Goal: Navigation & Orientation: Find specific page/section

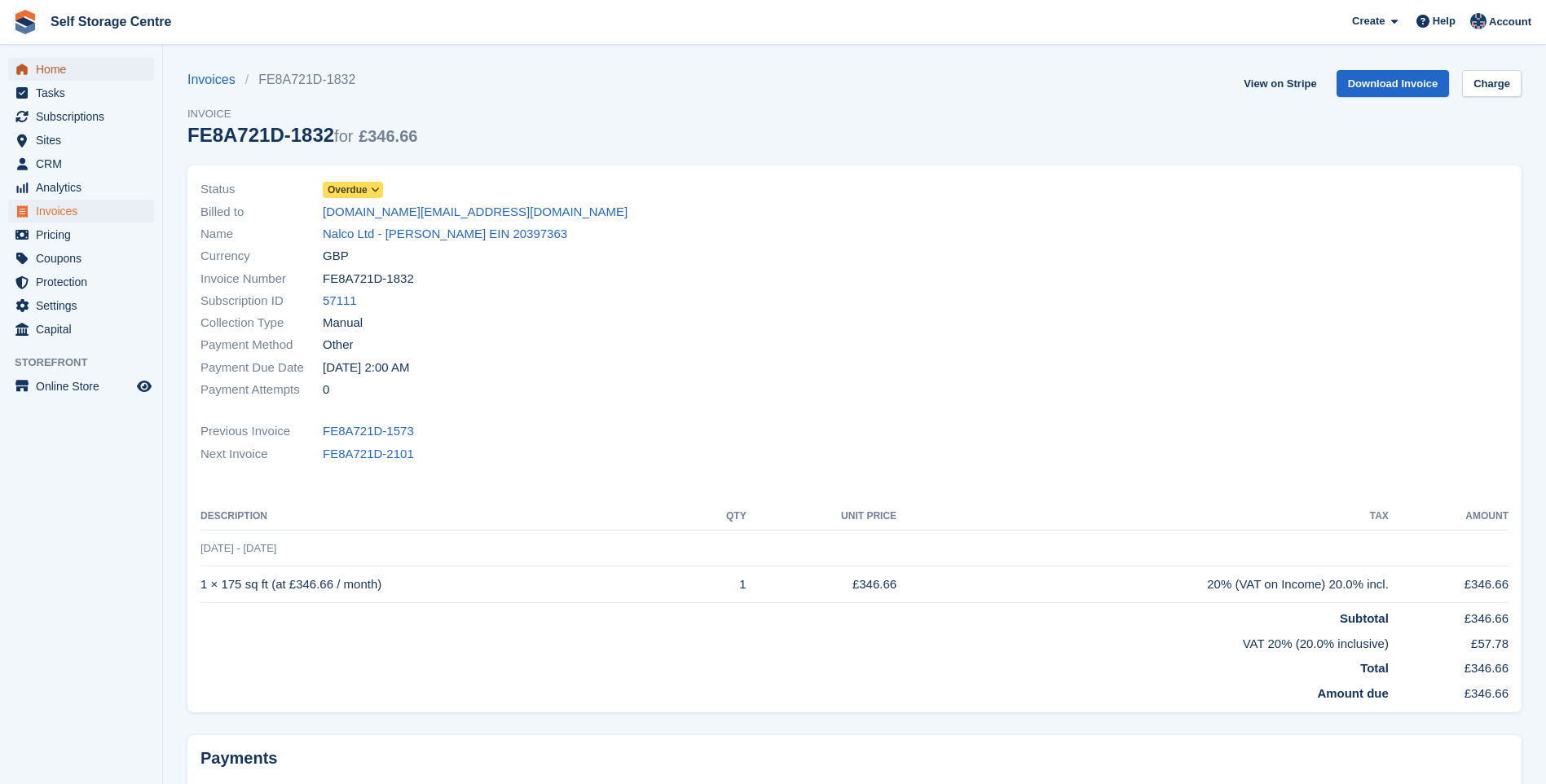
click at [59, 69] on span "Home" at bounding box center [85, 70] width 98 height 23
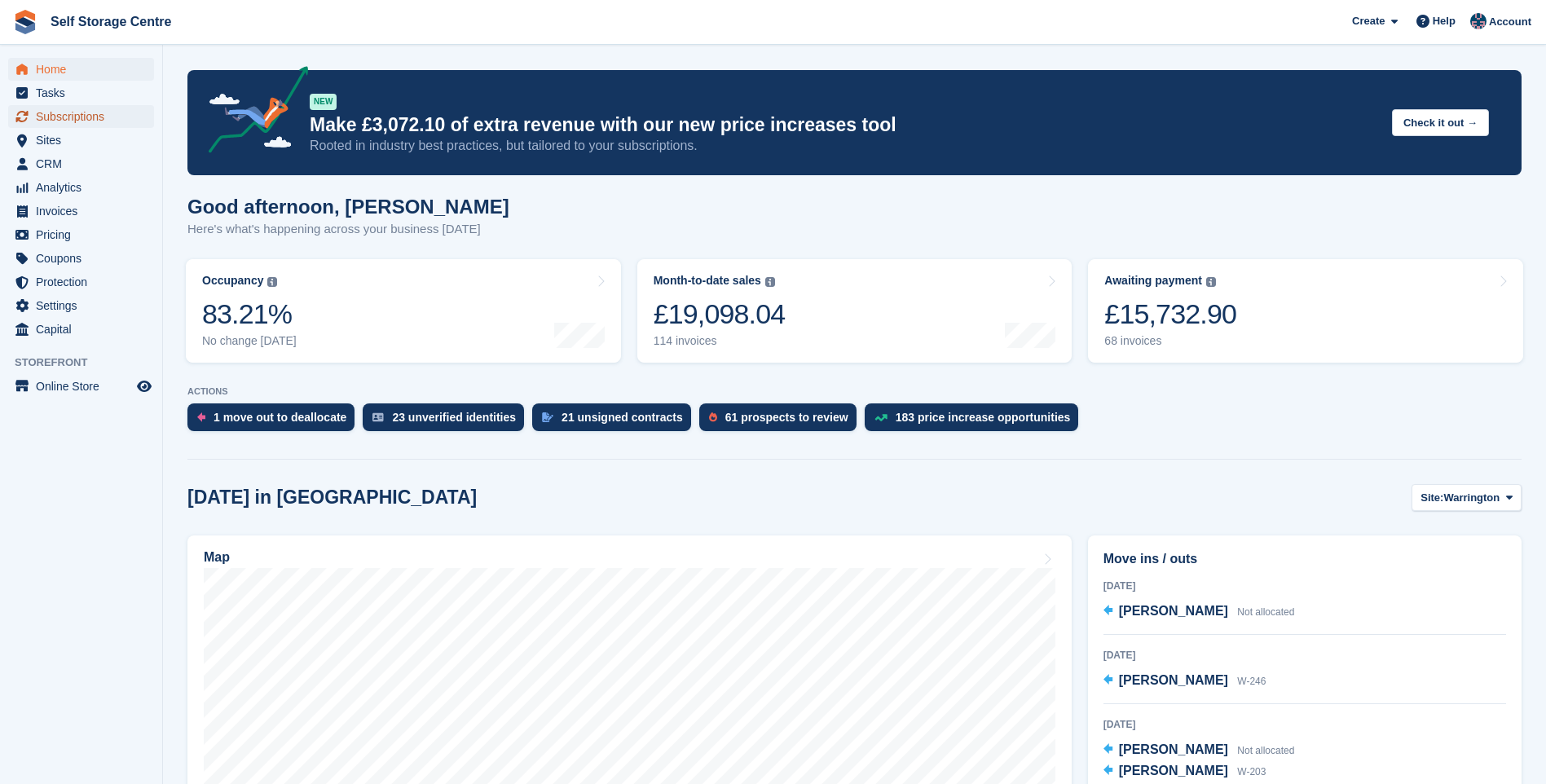
click at [56, 118] on span "Subscriptions" at bounding box center [85, 117] width 98 height 23
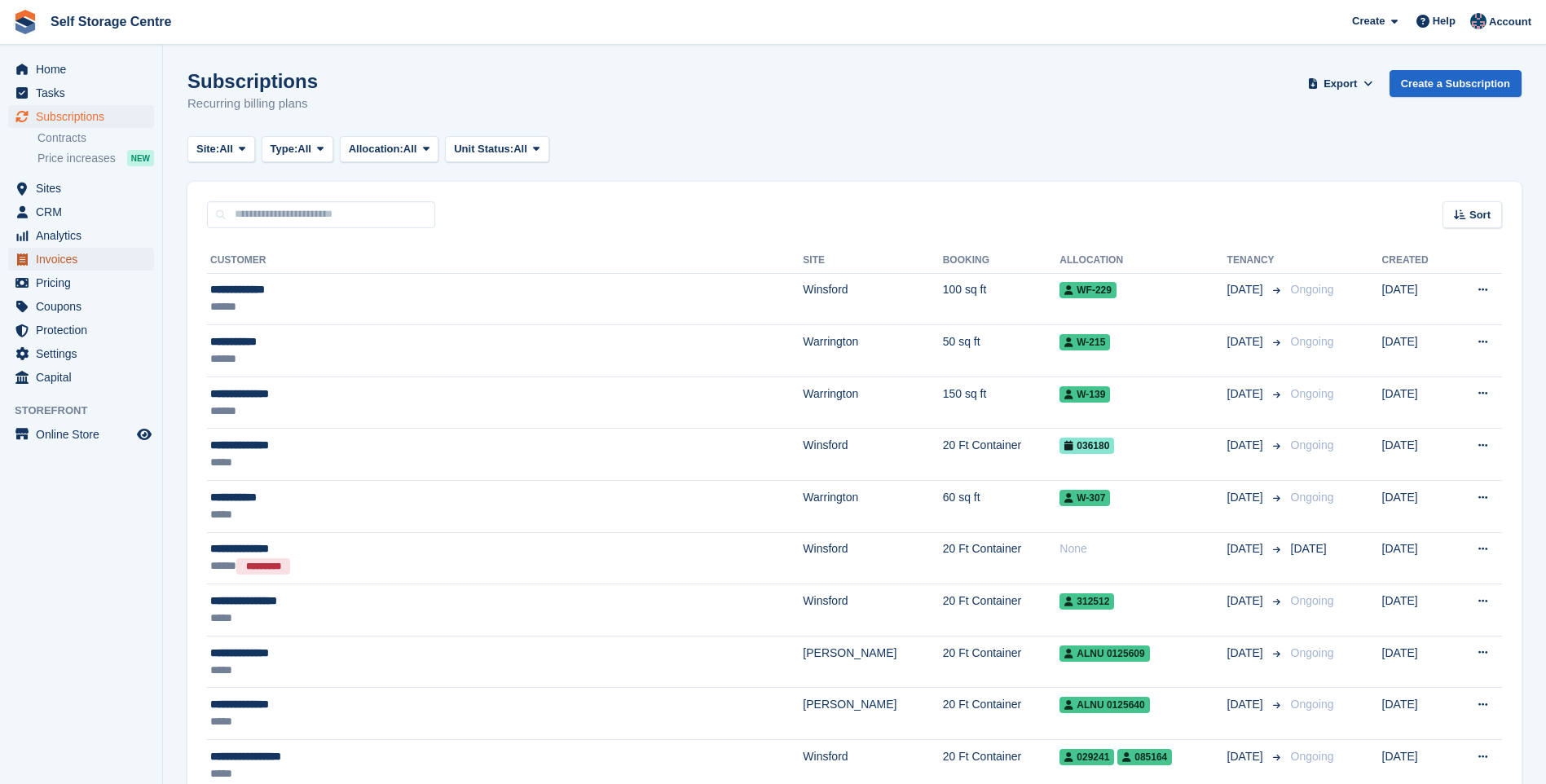
click at [58, 260] on span "Invoices" at bounding box center [85, 259] width 98 height 23
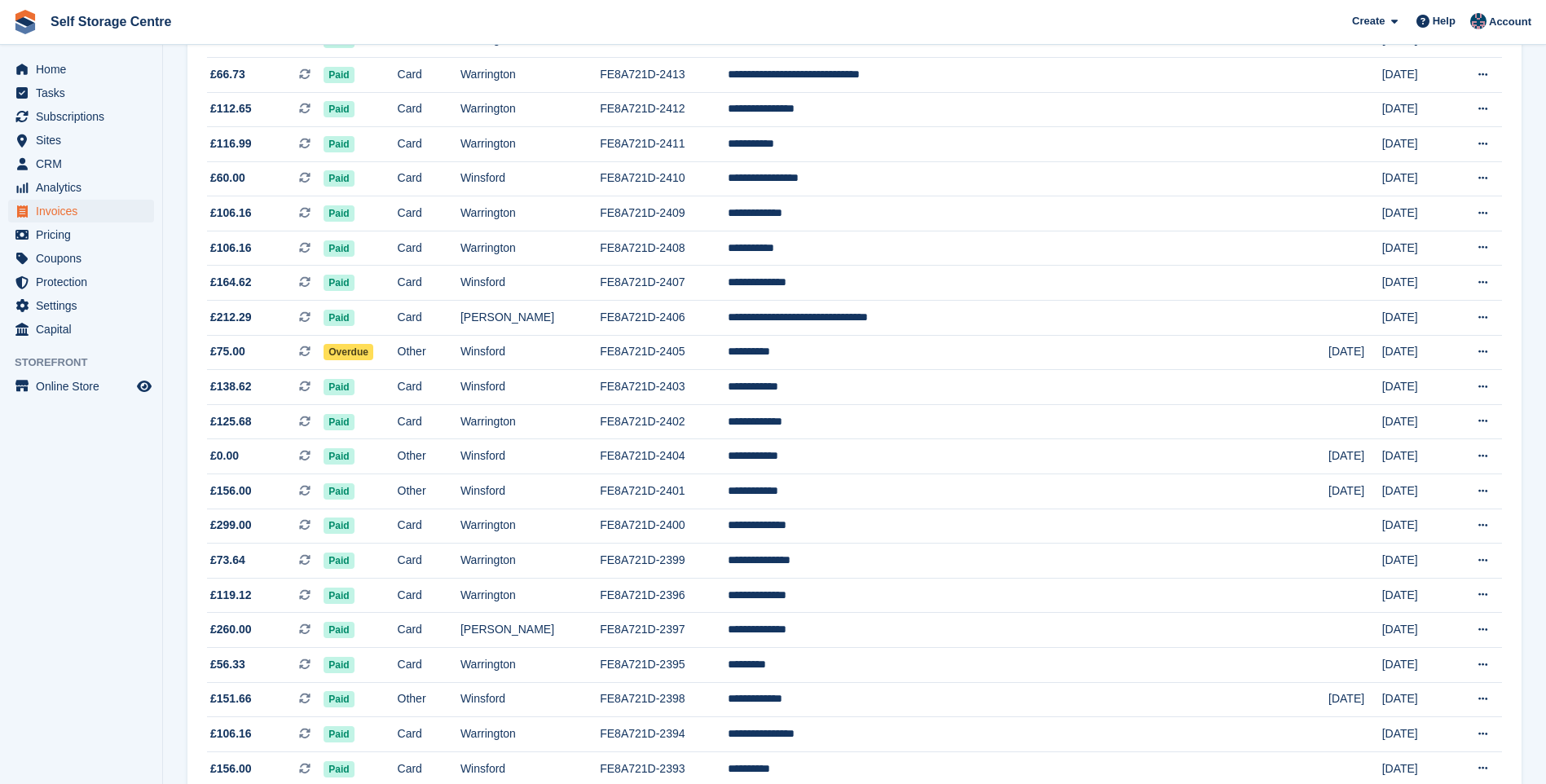
scroll to position [1306, 0]
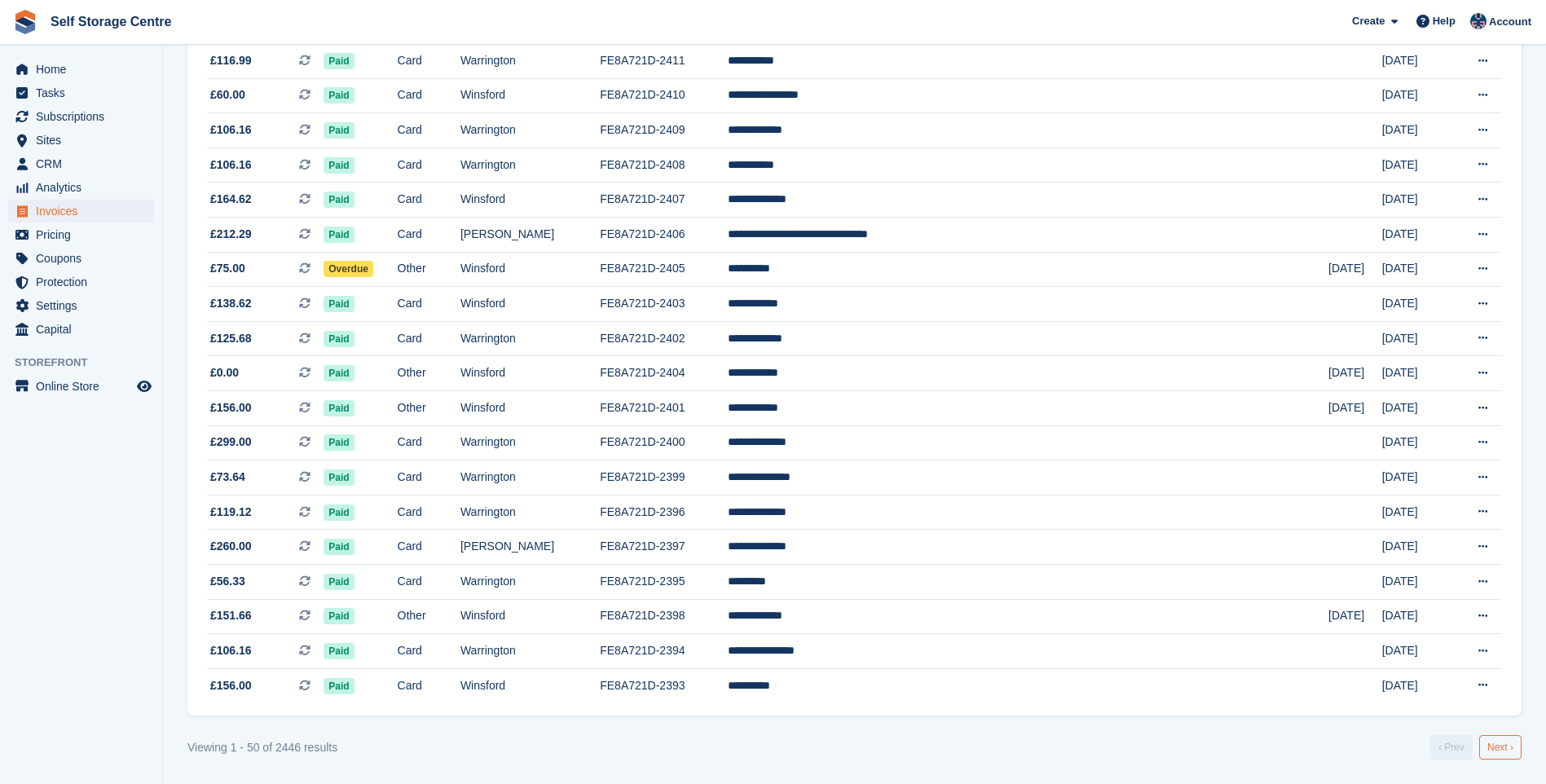
click at [1494, 752] on link "Next ›" at bounding box center [1500, 747] width 42 height 24
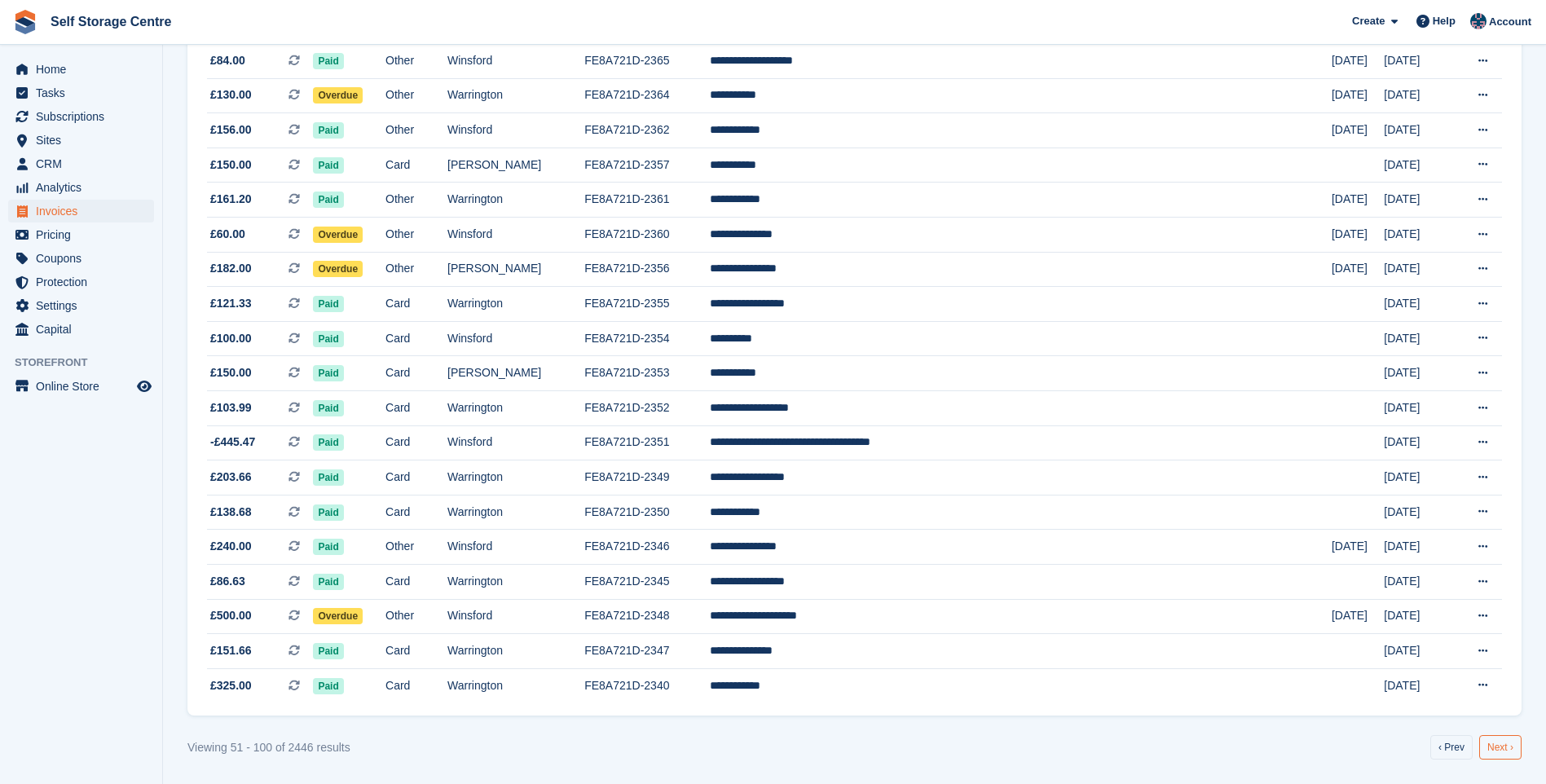
click at [1504, 746] on link "Next ›" at bounding box center [1500, 747] width 42 height 24
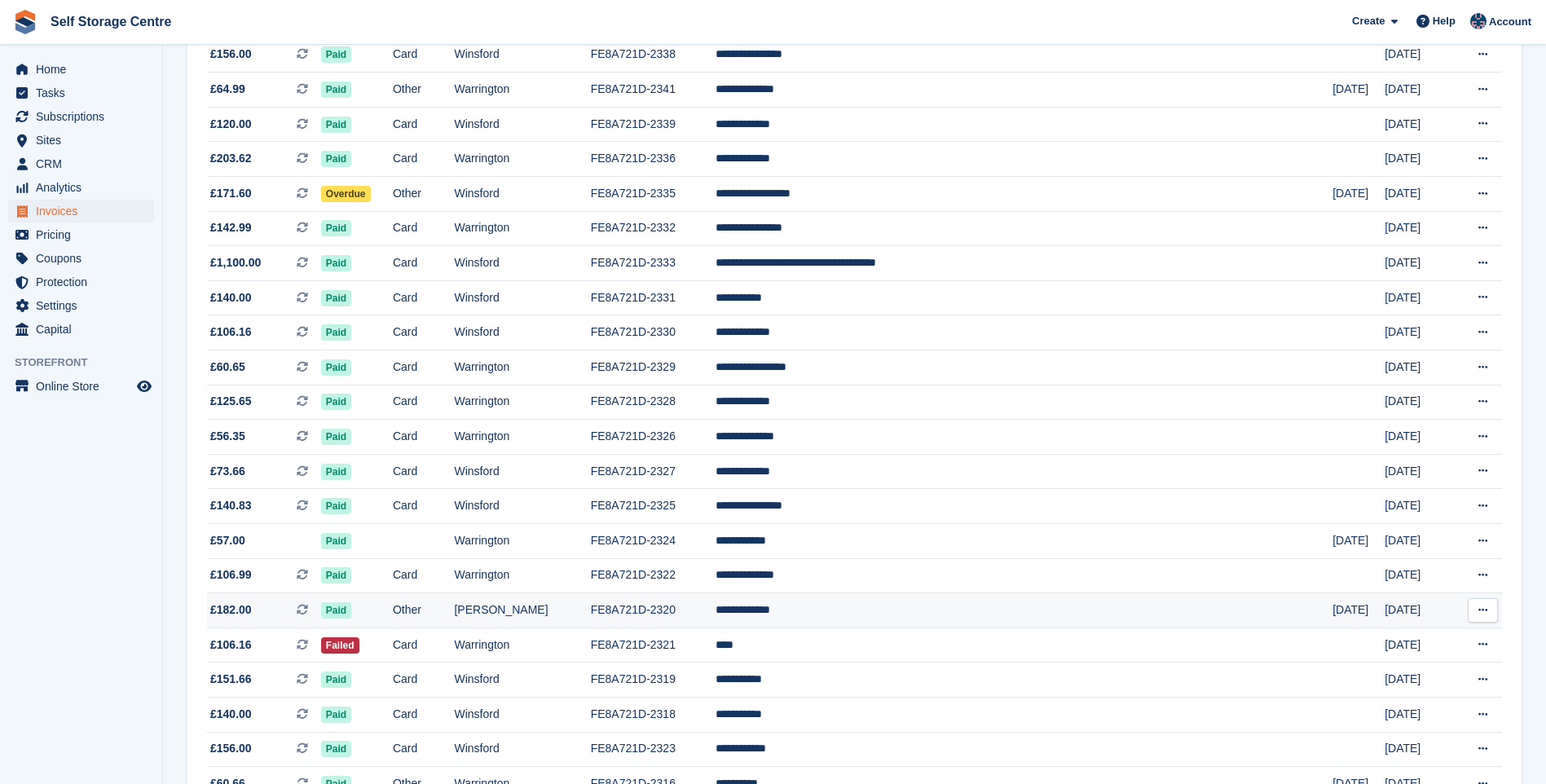
scroll to position [165, 0]
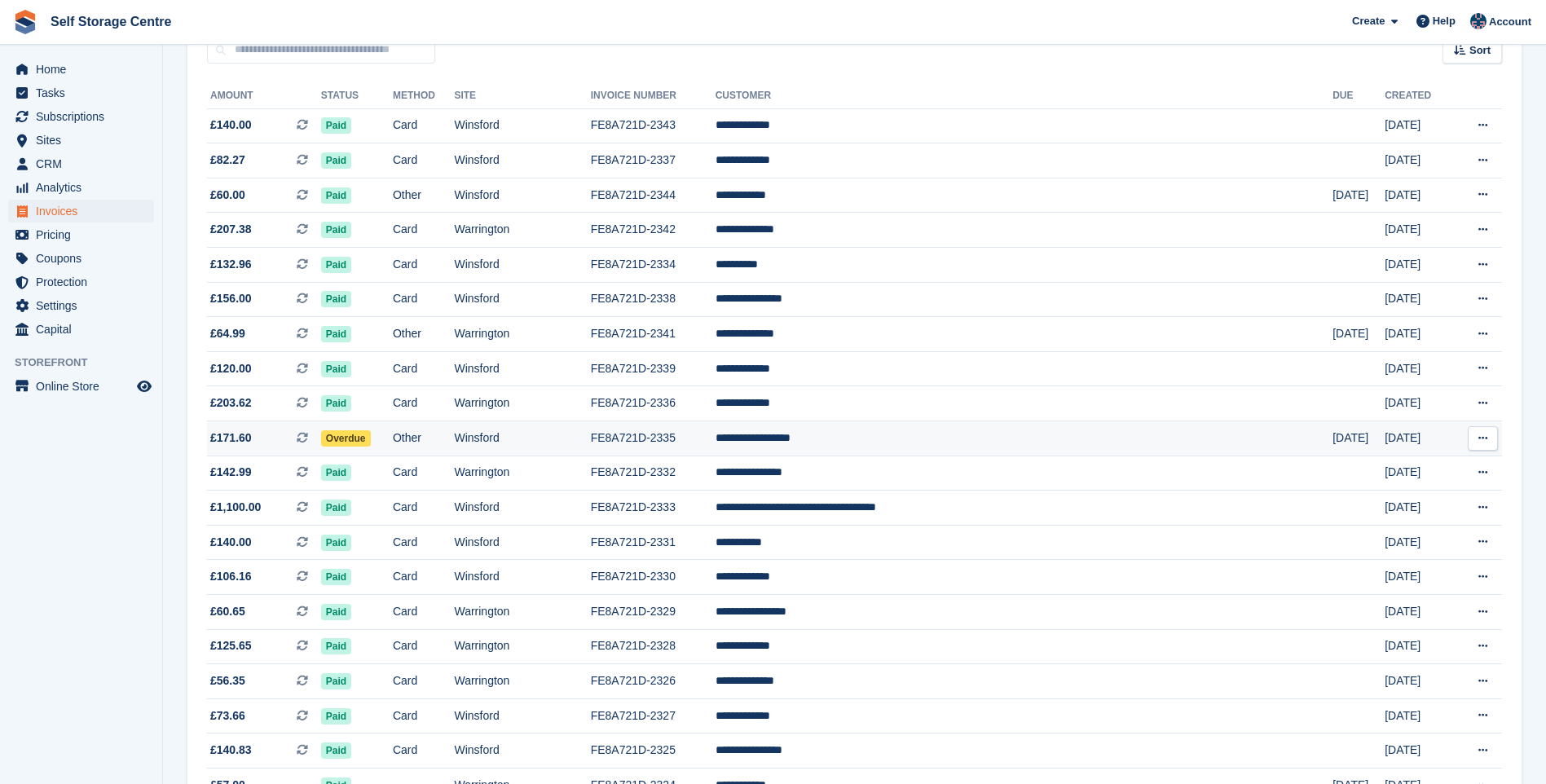
click at [934, 444] on td "**********" at bounding box center [1024, 438] width 618 height 35
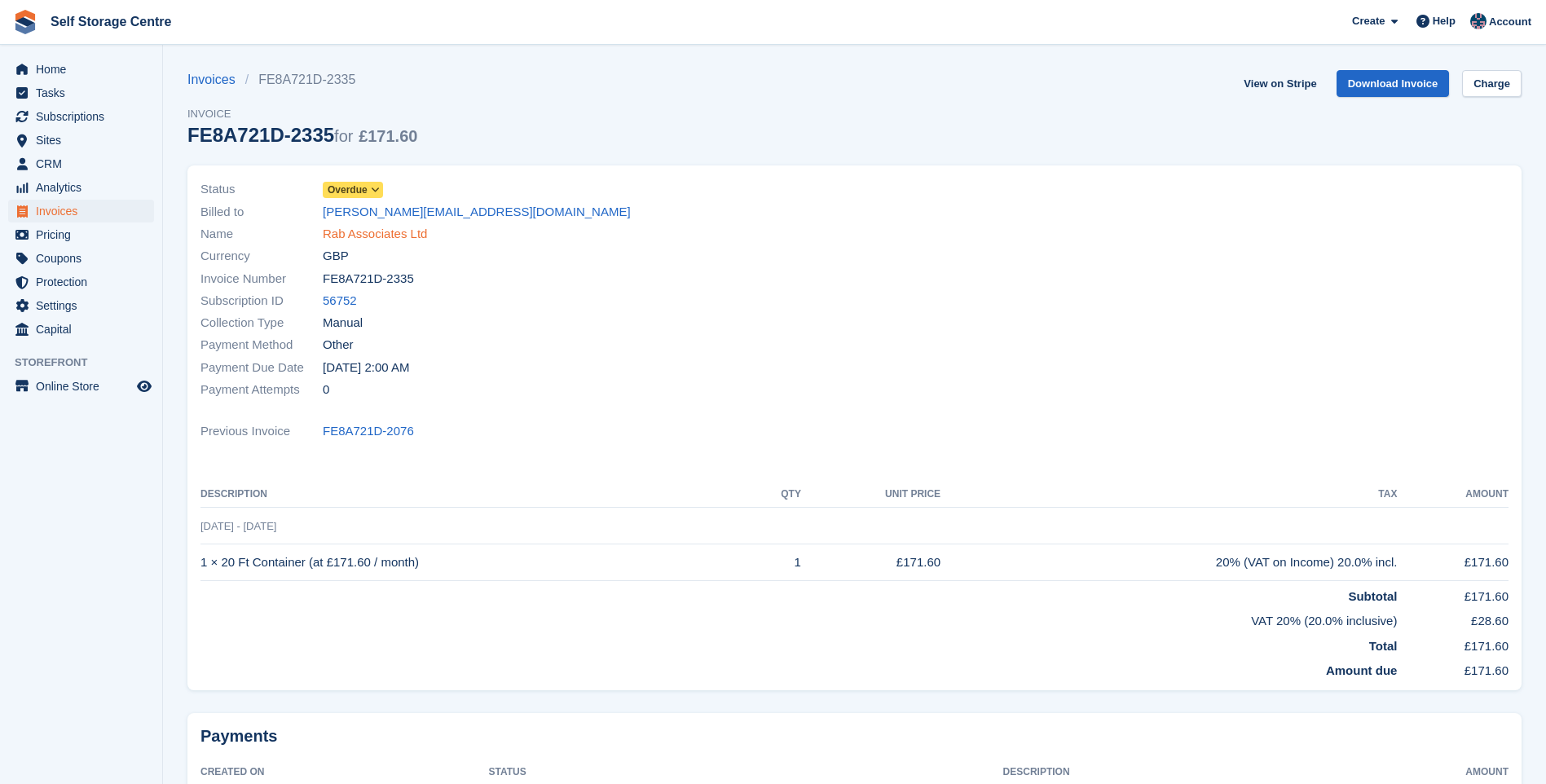
click at [399, 236] on link "Rab Associates Ltd" at bounding box center [374, 234] width 104 height 19
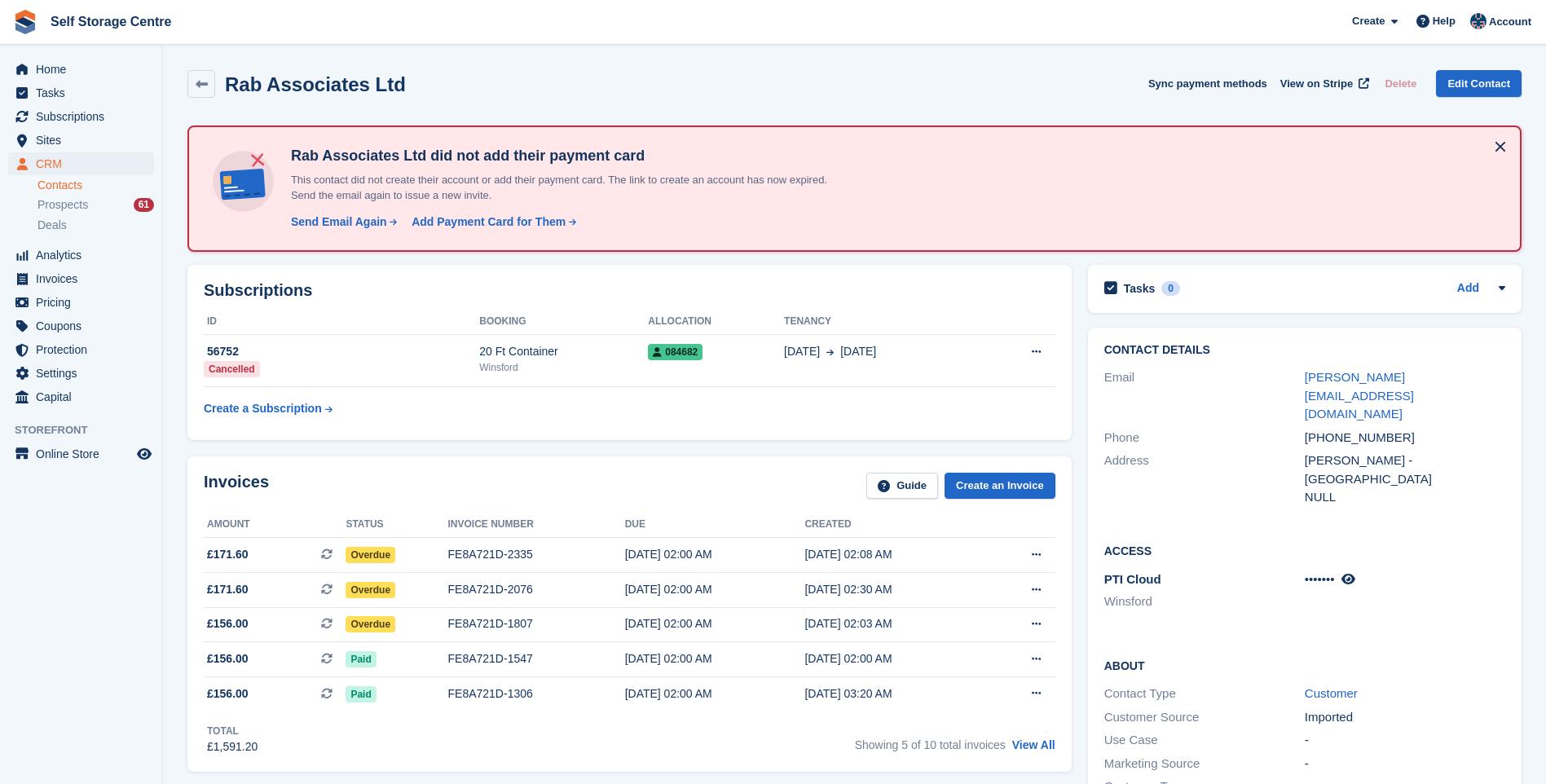
scroll to position [82, 0]
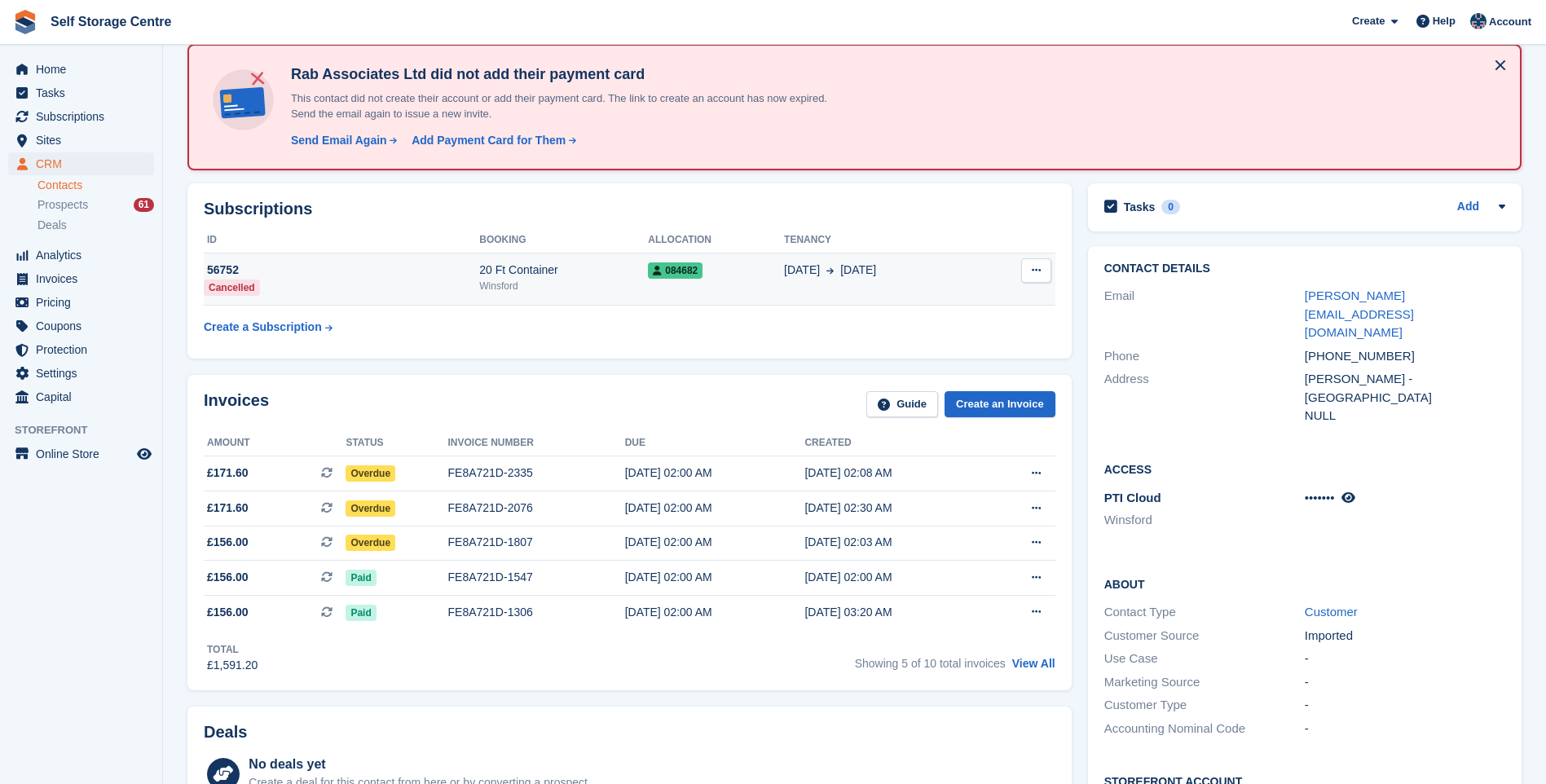
click at [670, 272] on span "084682" at bounding box center [675, 270] width 55 height 16
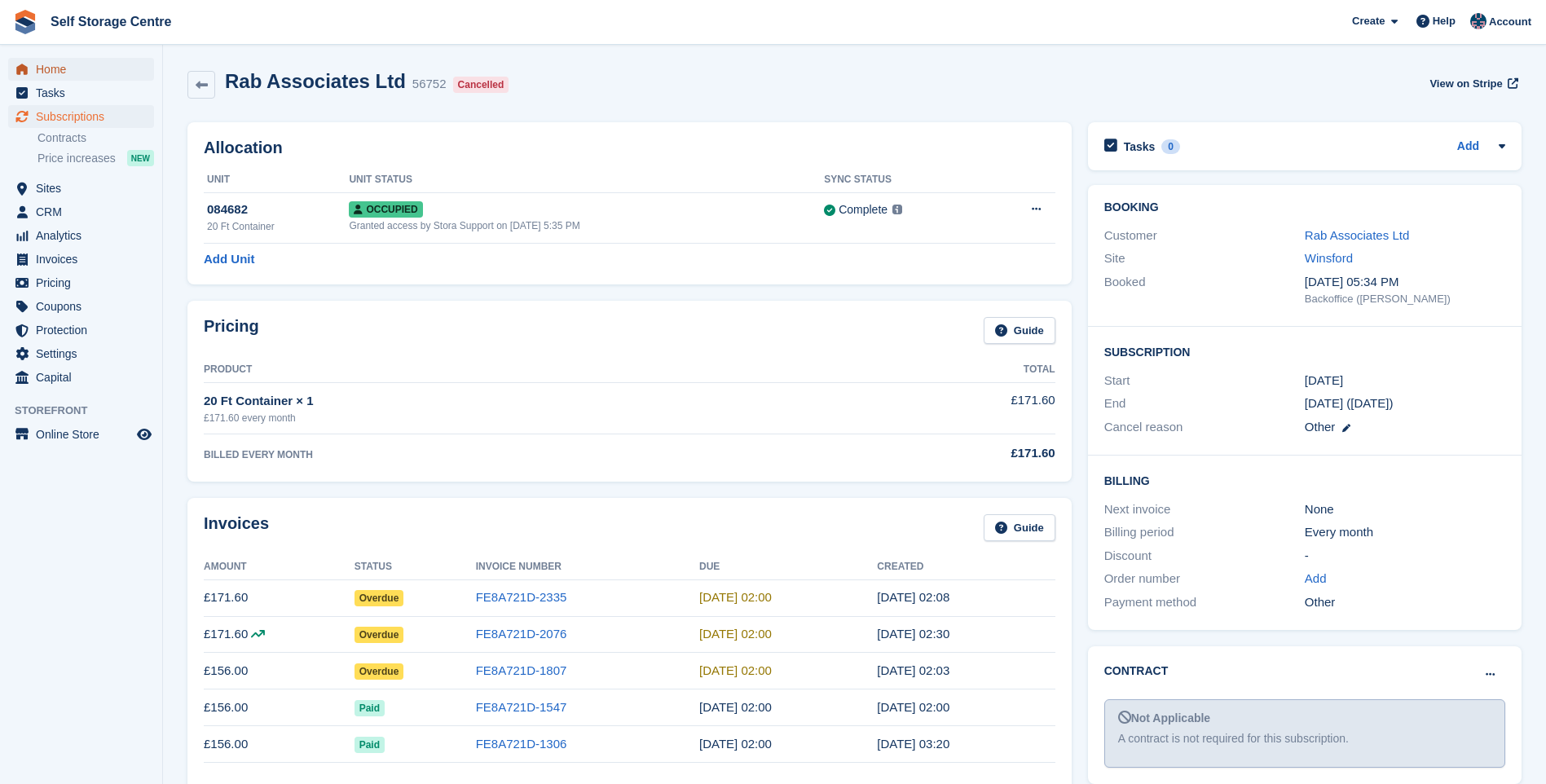
click at [36, 65] on span "Home" at bounding box center [85, 70] width 98 height 23
